Goal: Navigation & Orientation: Understand site structure

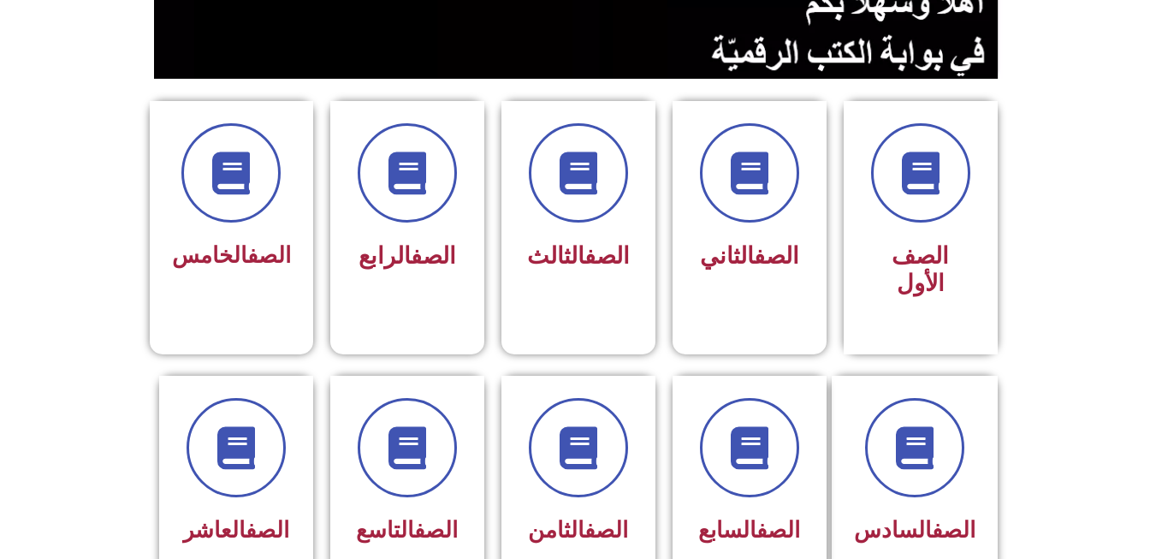
scroll to position [411, 0]
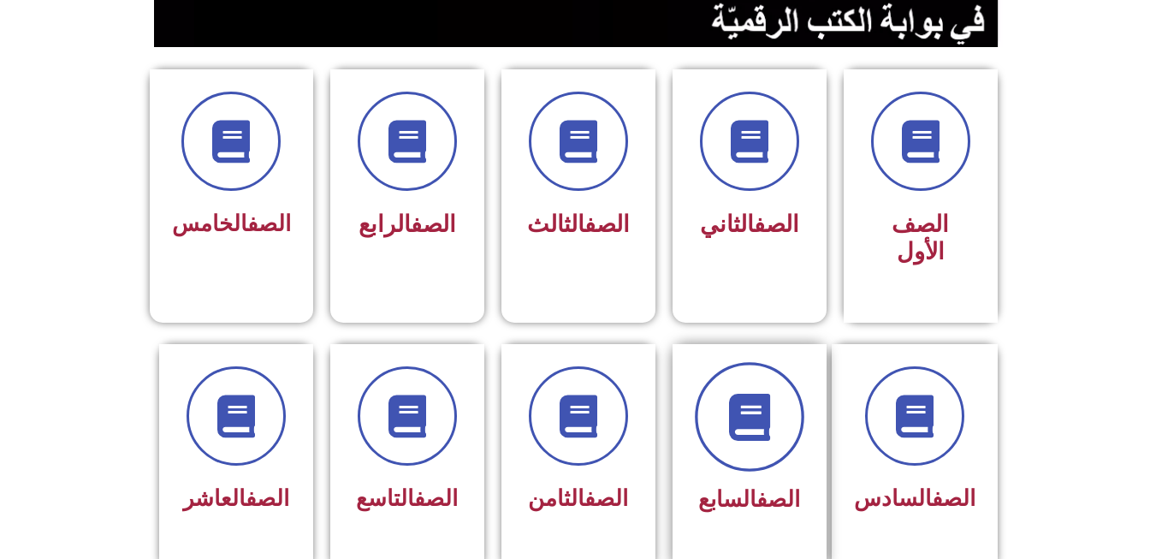
click at [728, 409] on icon at bounding box center [749, 416] width 47 height 47
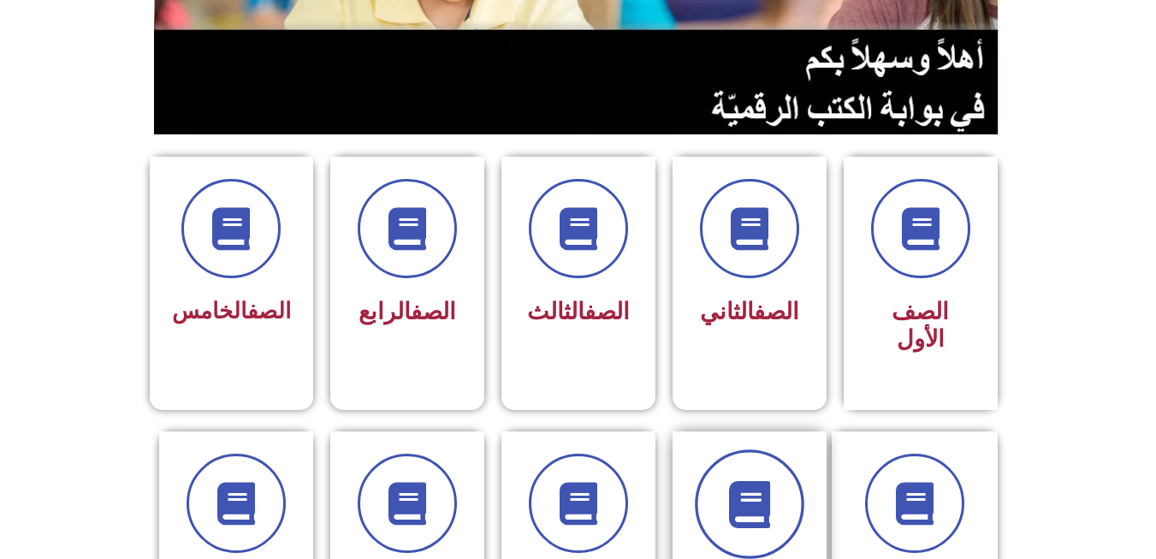
scroll to position [318, 0]
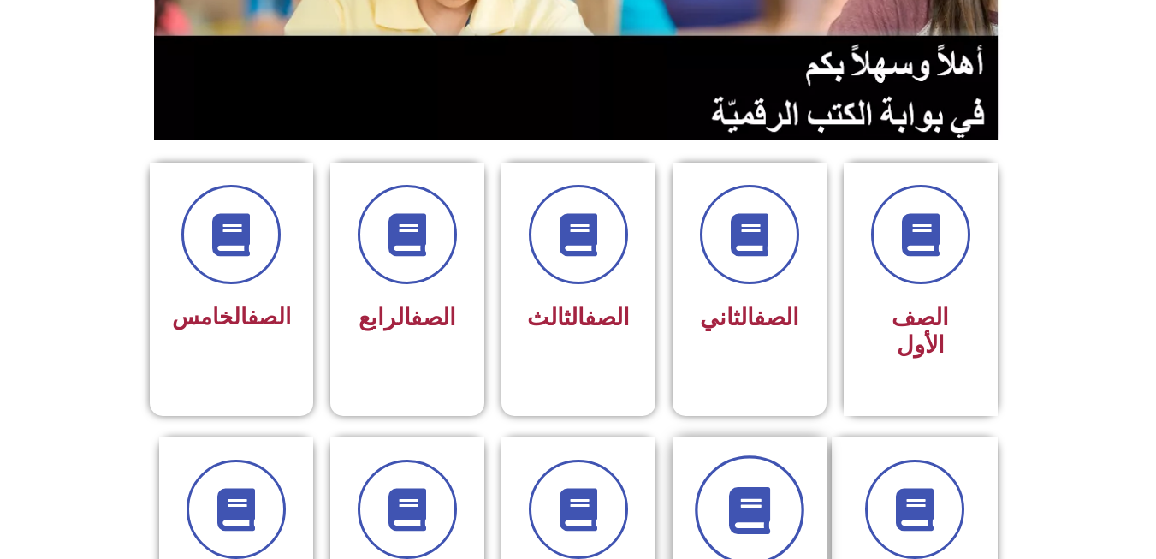
click at [733, 455] on span at bounding box center [750, 510] width 110 height 110
click at [734, 455] on span at bounding box center [750, 510] width 110 height 110
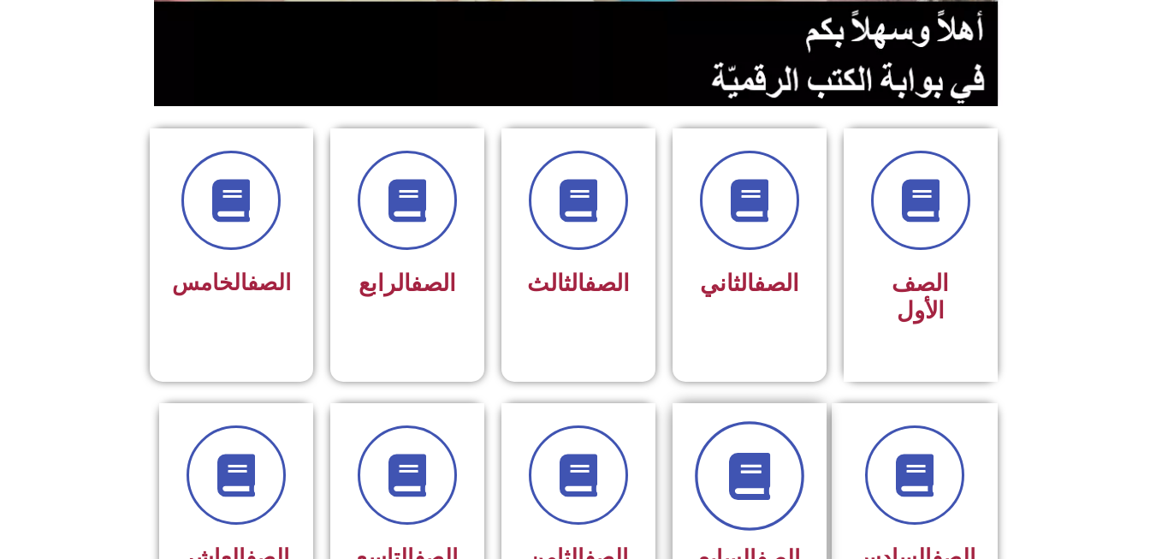
click at [734, 452] on icon at bounding box center [749, 475] width 47 height 47
click at [733, 452] on icon at bounding box center [749, 475] width 47 height 47
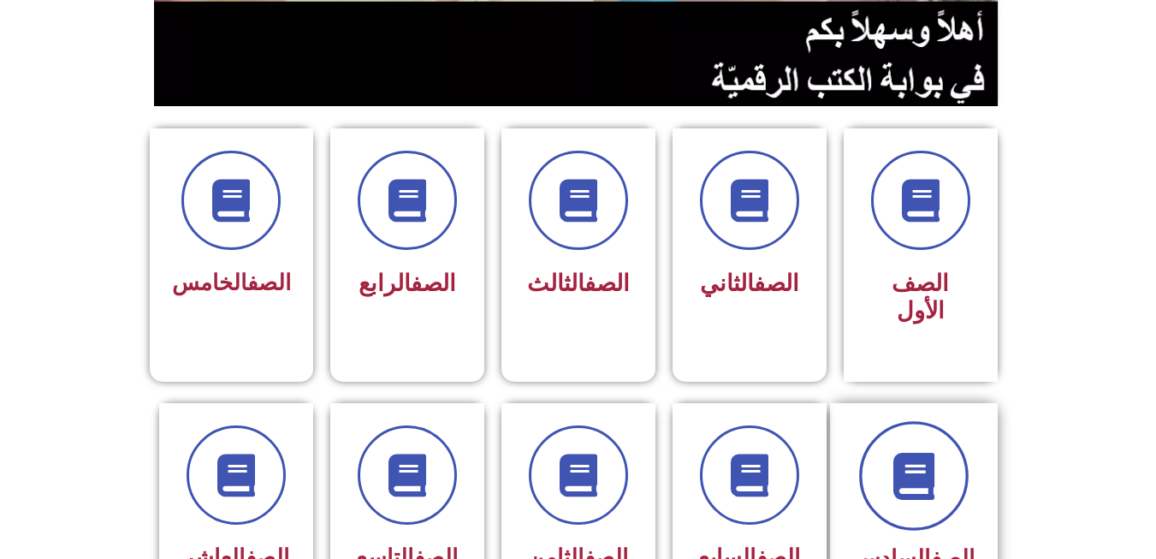
click at [877, 438] on span at bounding box center [914, 476] width 110 height 110
